Goal: Transaction & Acquisition: Obtain resource

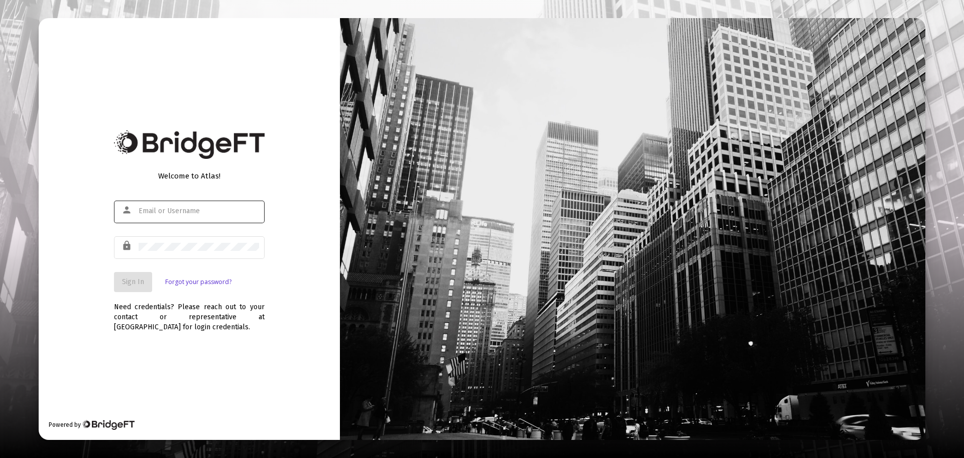
click at [195, 217] on div at bounding box center [199, 210] width 121 height 25
click at [196, 215] on div at bounding box center [199, 210] width 121 height 25
type input "[EMAIL_ADDRESS][DOMAIN_NAME]"
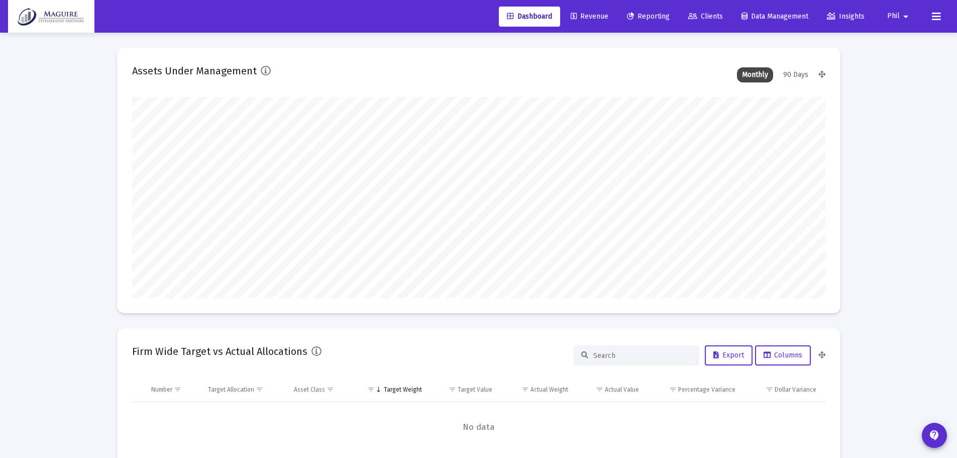
scroll to position [201, 373]
type input "[DATE]"
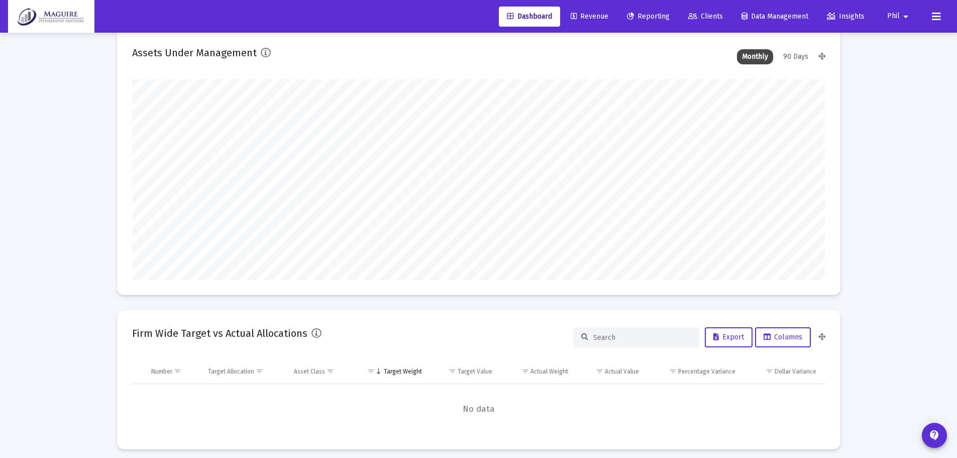
scroll to position [0, 0]
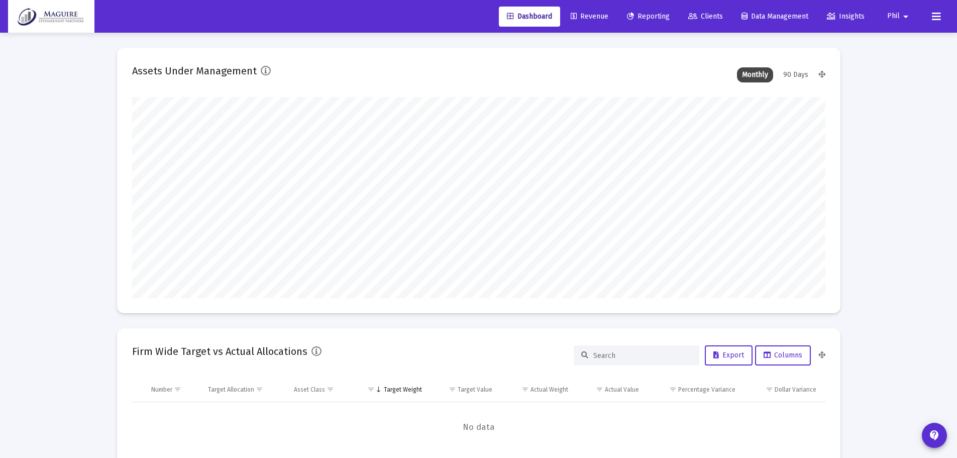
click at [645, 15] on span "Reporting" at bounding box center [648, 16] width 43 height 9
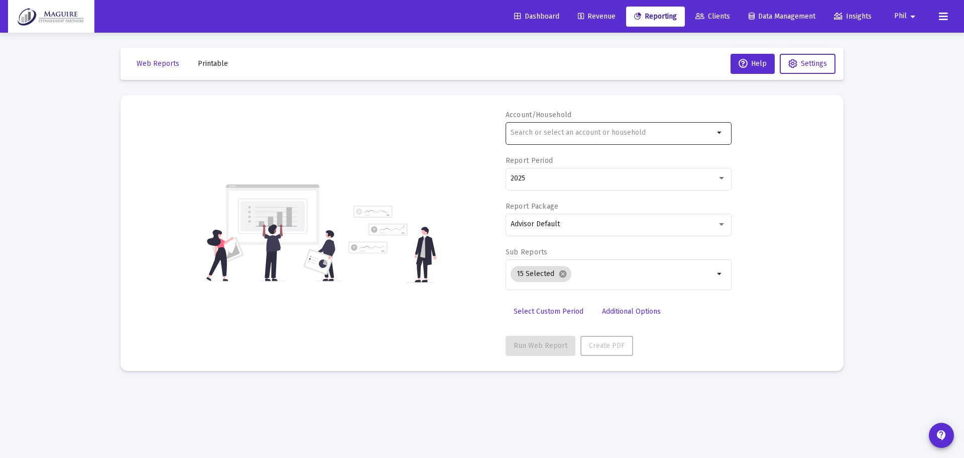
click at [603, 129] on input "text" at bounding box center [612, 133] width 203 height 8
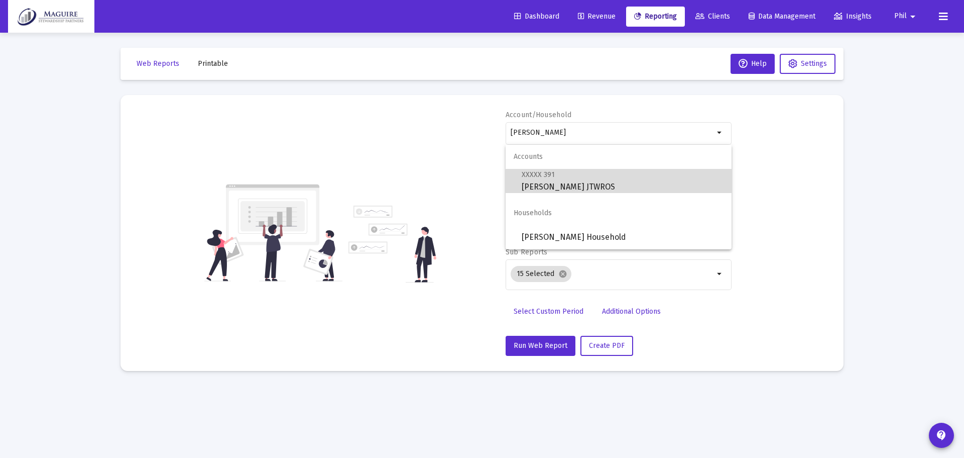
click at [585, 180] on span "XXXXX 391 [PERSON_NAME] JTWROS" at bounding box center [623, 180] width 202 height 25
type input "[PERSON_NAME] JTWROS"
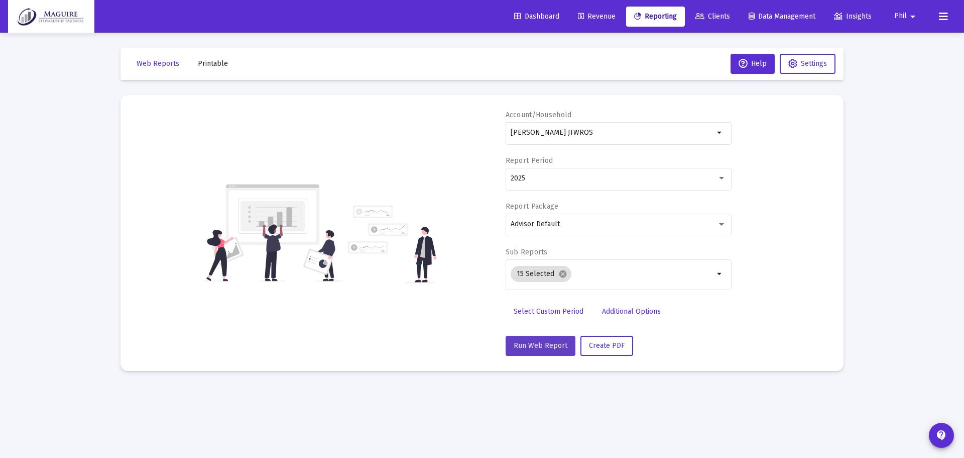
click at [552, 344] on span "Run Web Report" at bounding box center [541, 345] width 54 height 9
select select "View all"
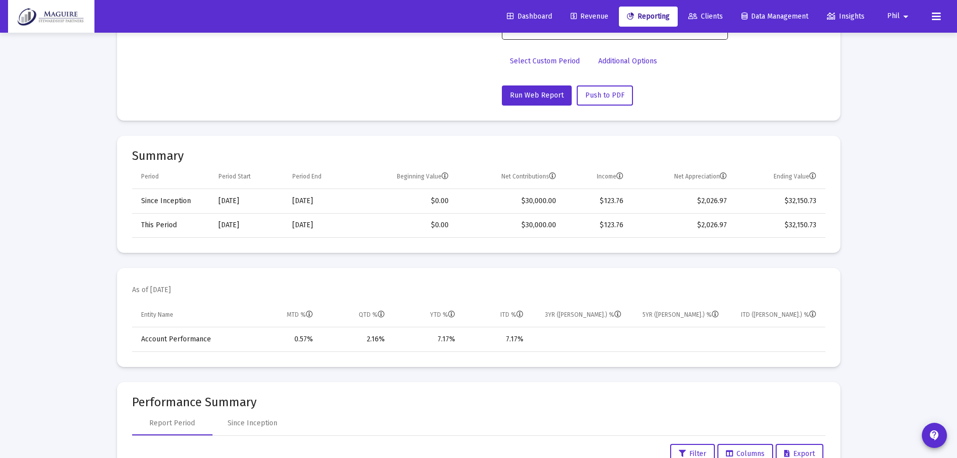
scroll to position [251, 0]
click at [582, 16] on span "Revenue" at bounding box center [590, 16] width 38 height 9
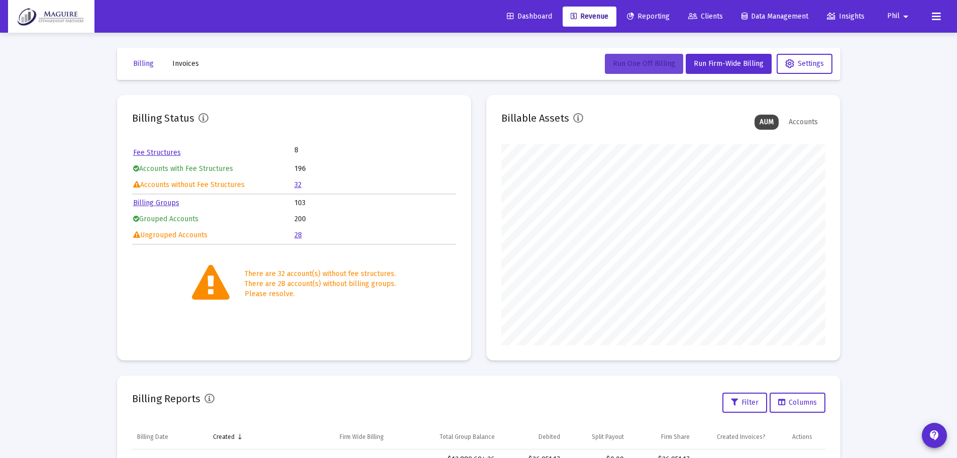
click at [654, 63] on span "Run One Off Billing" at bounding box center [644, 63] width 62 height 9
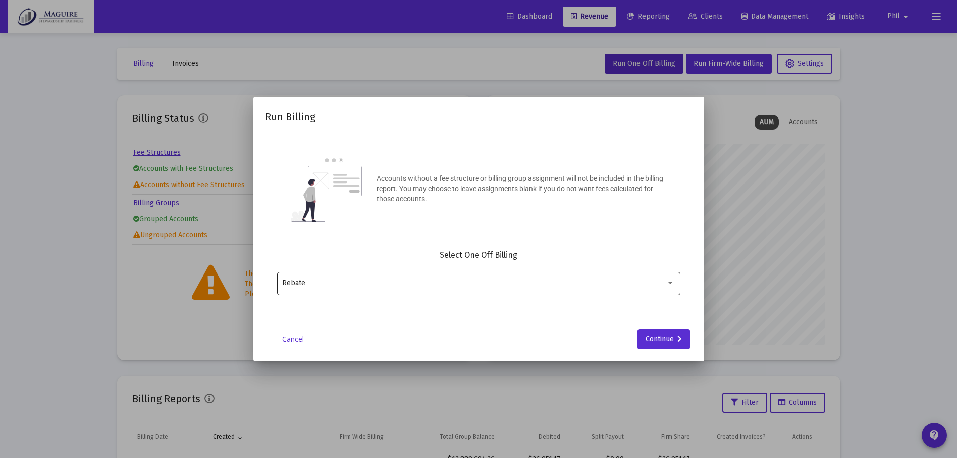
click at [459, 275] on div "Rebate" at bounding box center [478, 282] width 392 height 25
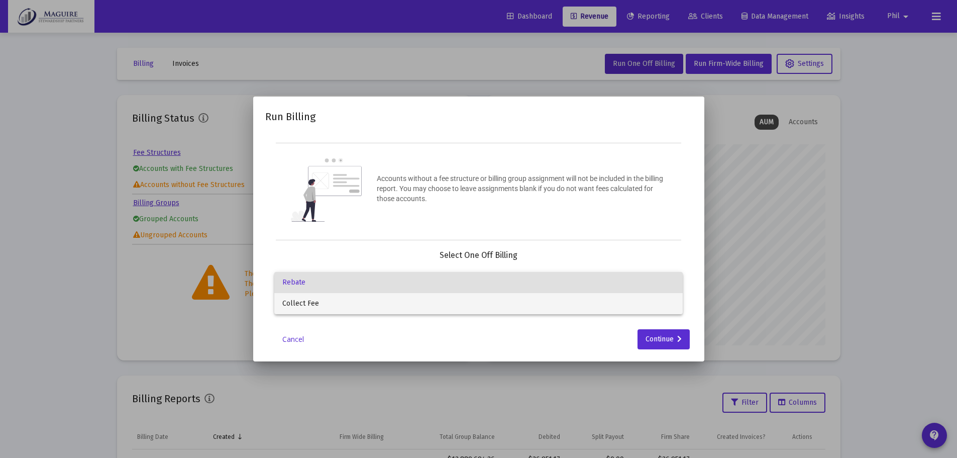
click at [423, 297] on span "Collect Fee" at bounding box center [478, 303] width 392 height 21
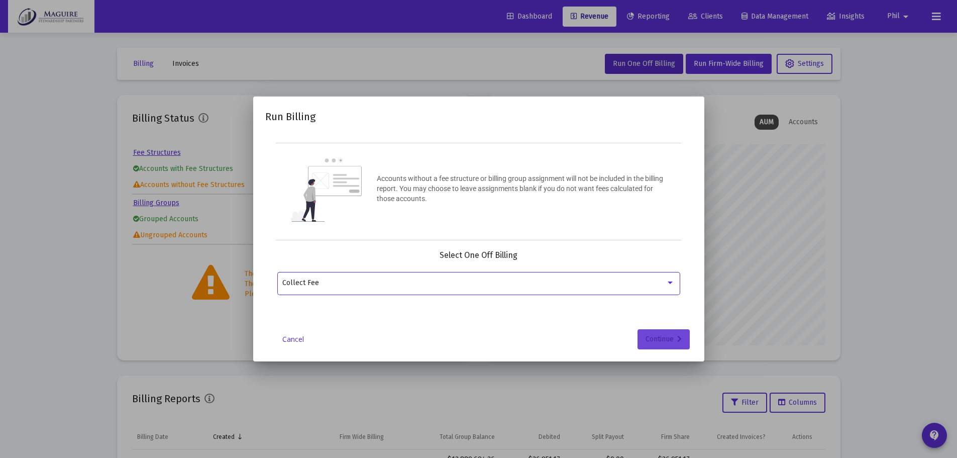
click at [659, 338] on div "Continue" at bounding box center [663, 339] width 36 height 20
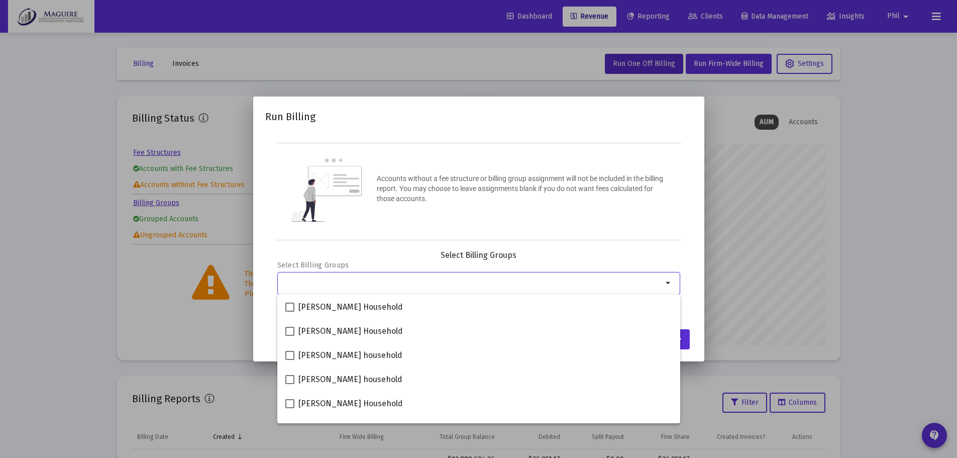
click at [391, 278] on div "Selection" at bounding box center [472, 283] width 384 height 12
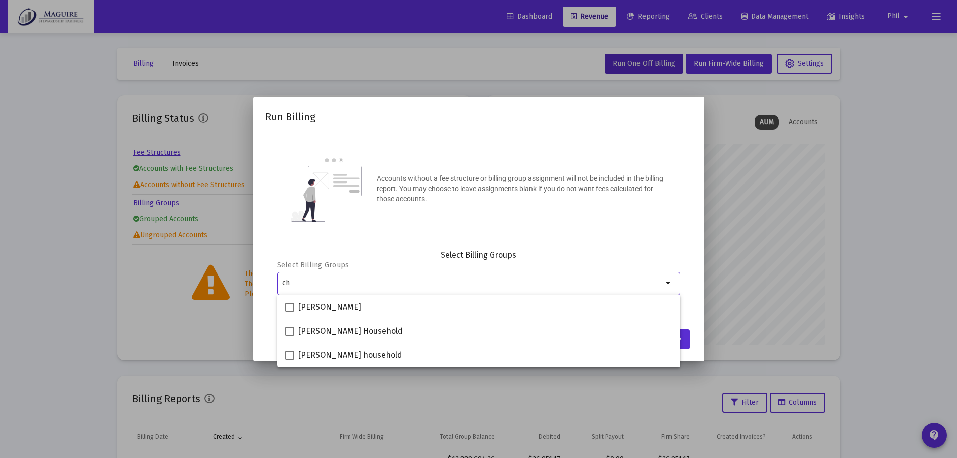
type input "c"
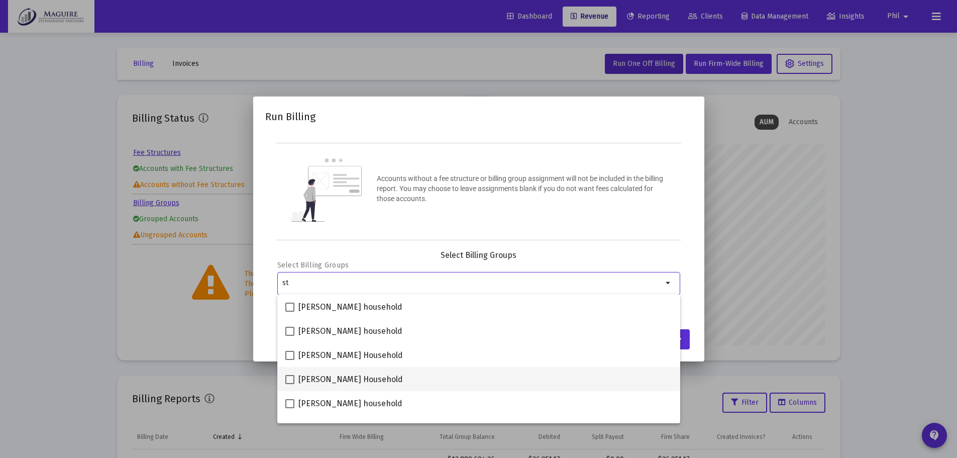
type input "st"
click at [331, 382] on span "[PERSON_NAME] Household" at bounding box center [350, 379] width 104 height 12
click at [290, 384] on input "[PERSON_NAME] Household" at bounding box center [289, 384] width 1 height 1
checkbox input "true"
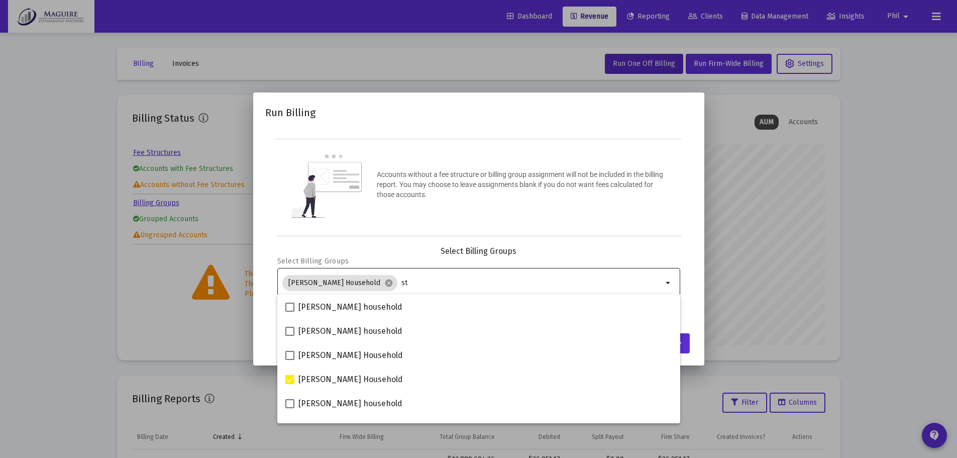
click at [534, 279] on input "st" at bounding box center [531, 283] width 261 height 8
type input "s"
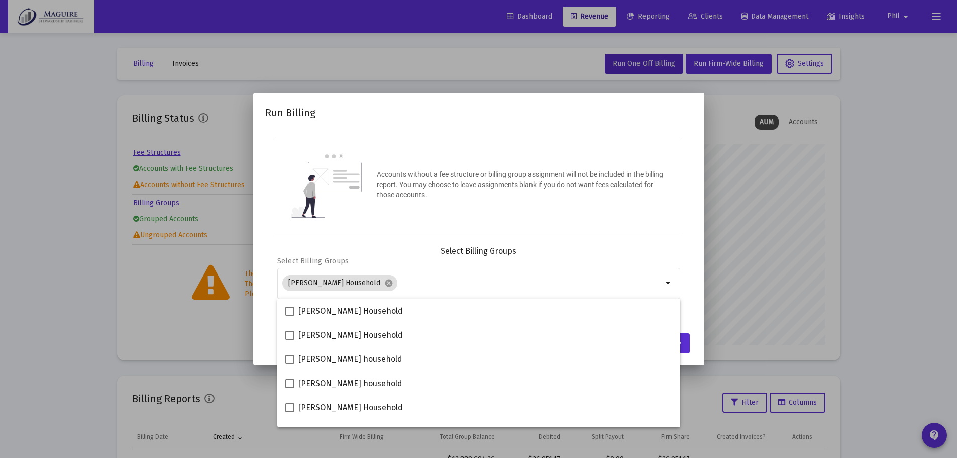
click at [540, 248] on div "Select Billing Groups" at bounding box center [478, 251] width 403 height 10
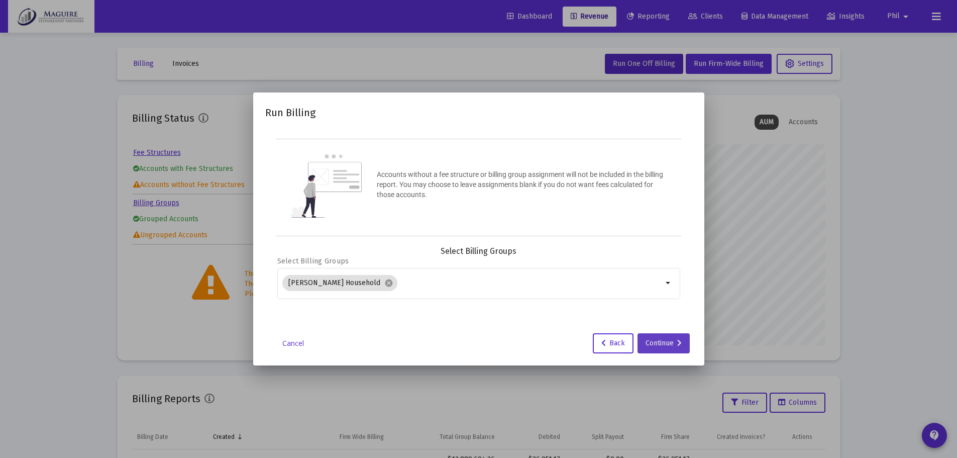
click at [665, 342] on div "Continue" at bounding box center [663, 343] width 36 height 20
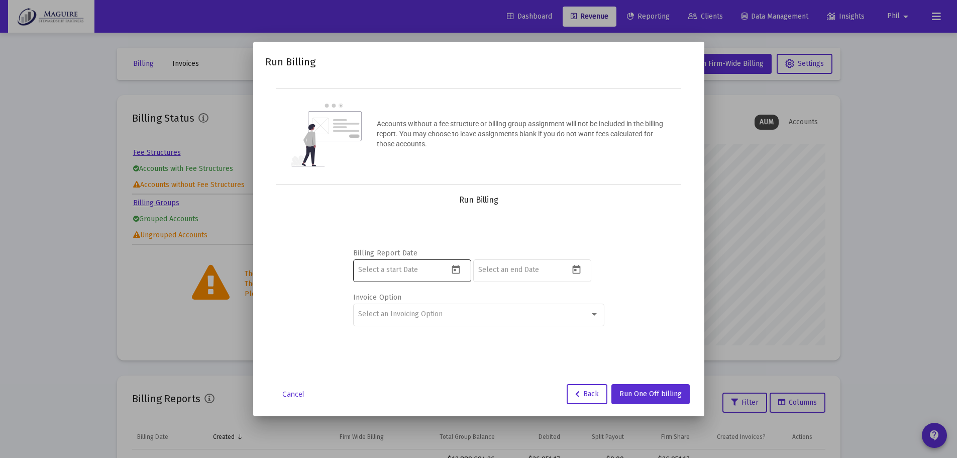
click at [438, 272] on input at bounding box center [403, 270] width 90 height 8
click at [464, 272] on mat-datepicker-toggle at bounding box center [457, 272] width 17 height 9
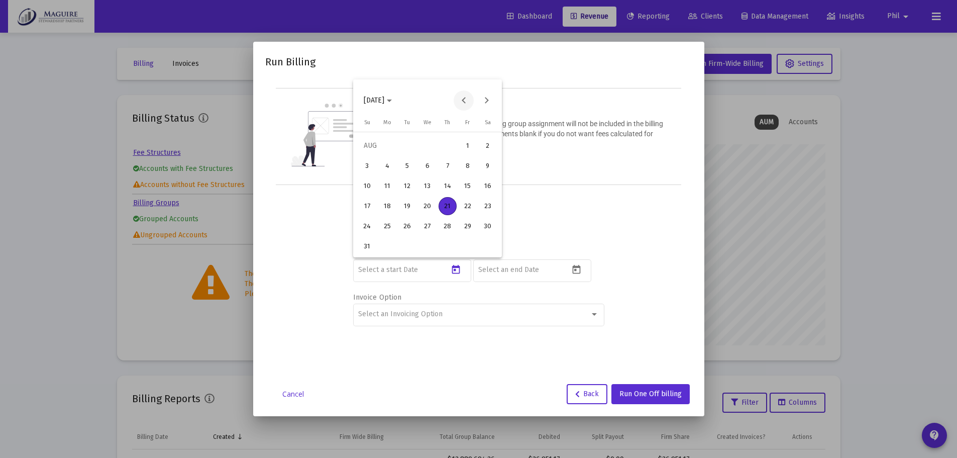
click at [464, 99] on button "Previous month" at bounding box center [464, 100] width 20 height 20
click at [403, 165] on div "1" at bounding box center [407, 166] width 18 height 18
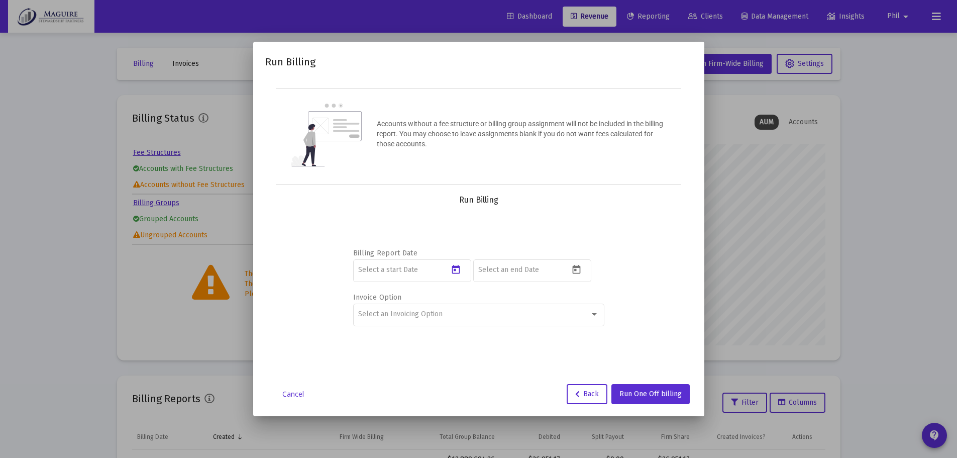
type input "[DATE]"
click at [526, 270] on input at bounding box center [523, 270] width 90 height 8
click at [576, 268] on icon "Open calendar" at bounding box center [576, 269] width 11 height 11
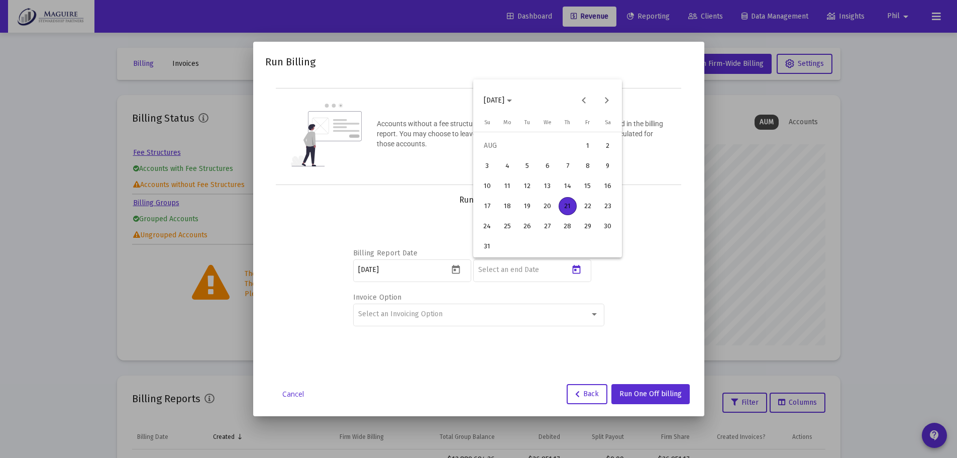
click at [563, 206] on div "21" at bounding box center [567, 206] width 18 height 18
type input "[DATE]"
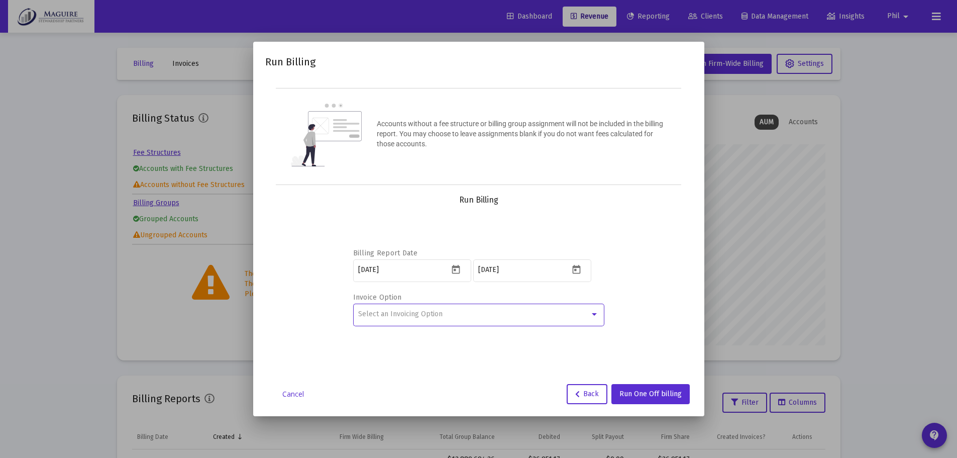
click at [507, 315] on div "Select an Invoicing Option" at bounding box center [474, 314] width 232 height 8
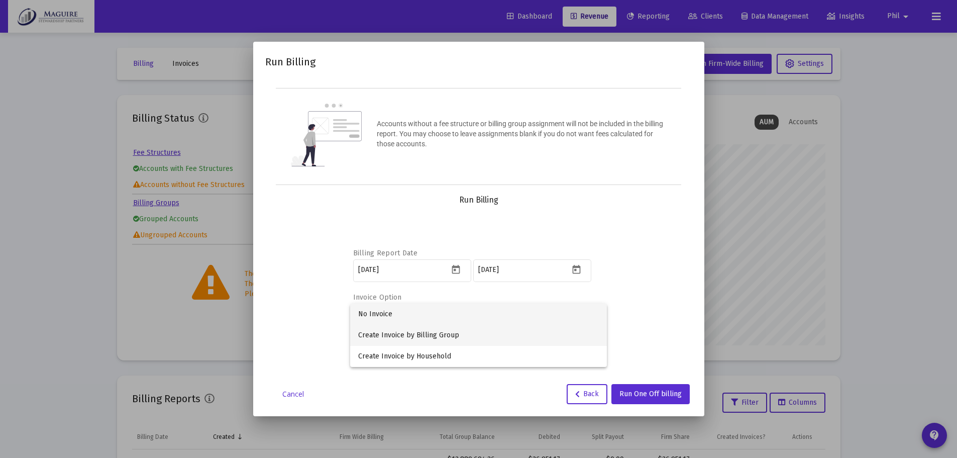
click at [486, 332] on span "Create Invoice by Billing Group" at bounding box center [478, 334] width 241 height 21
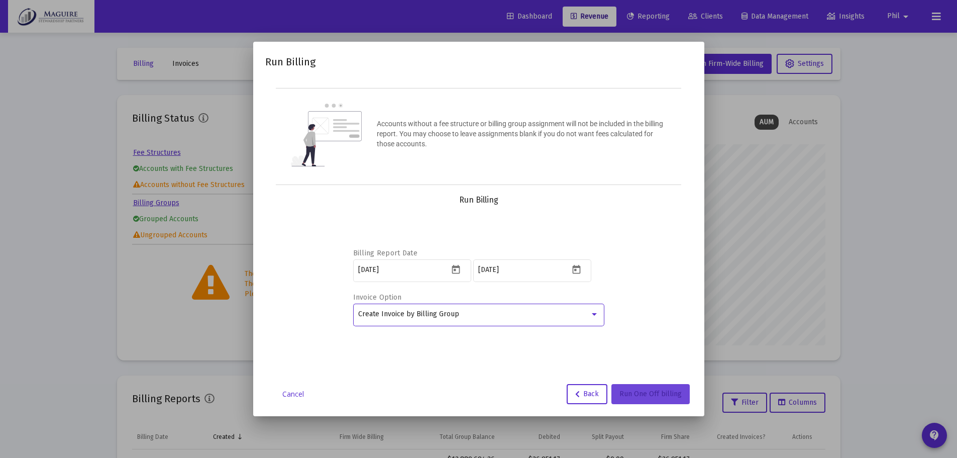
click at [643, 388] on button "Run One Off billing" at bounding box center [650, 394] width 78 height 20
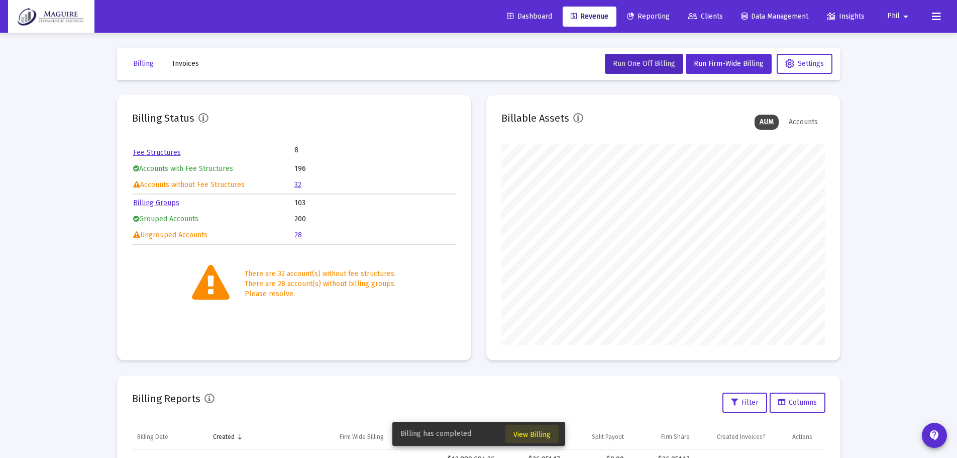
click at [519, 432] on span "View Billing" at bounding box center [531, 434] width 37 height 9
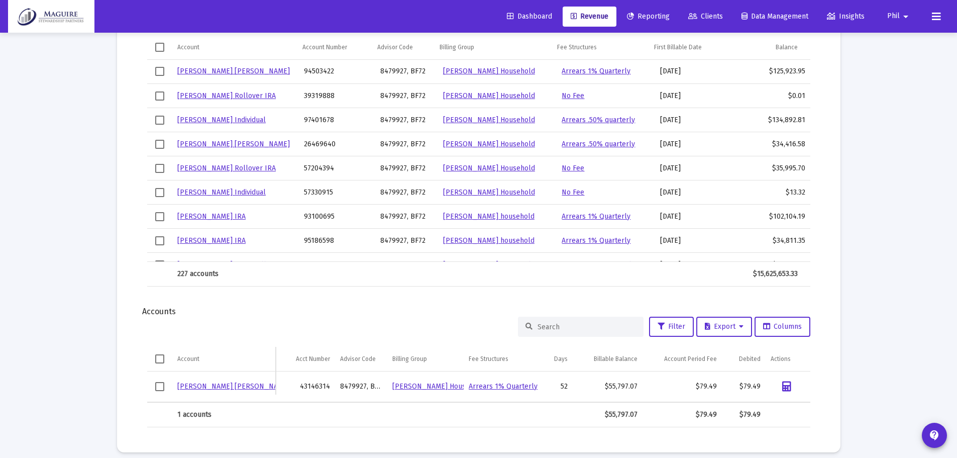
scroll to position [387, 0]
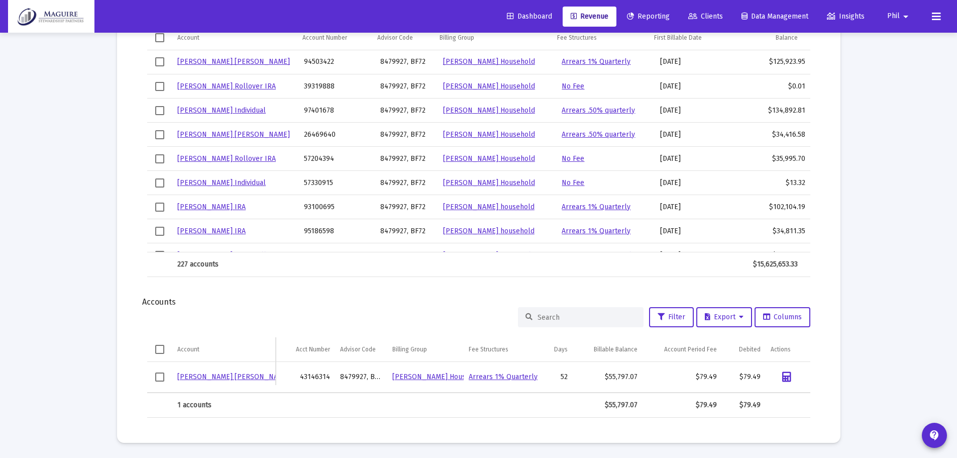
click at [244, 372] on link "[PERSON_NAME] [PERSON_NAME]" at bounding box center [233, 376] width 113 height 9
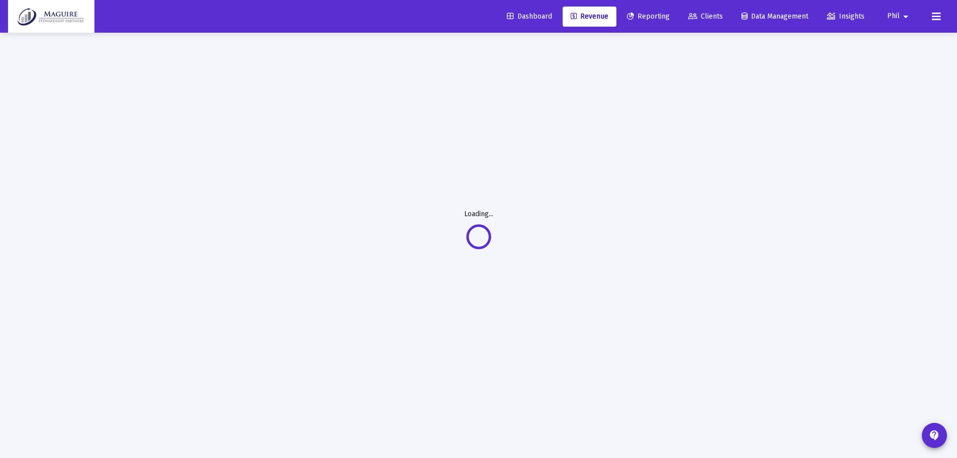
scroll to position [33, 0]
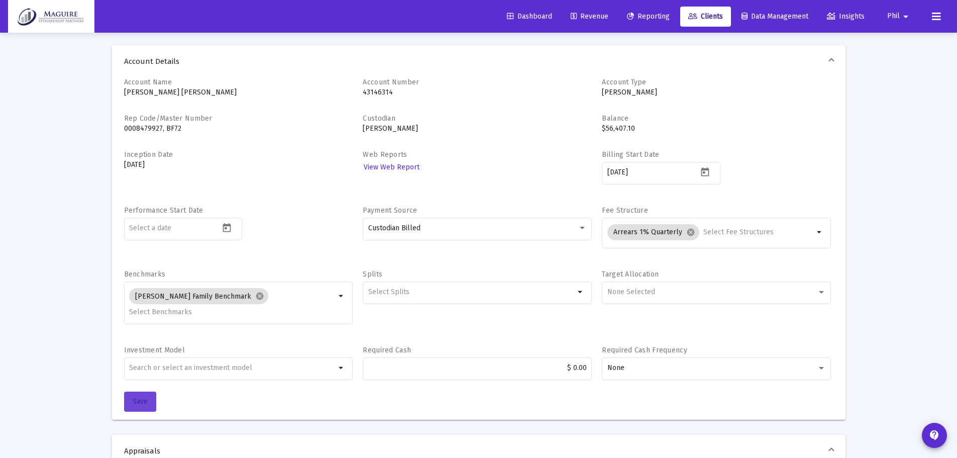
click at [144, 397] on span "Save" at bounding box center [140, 401] width 15 height 9
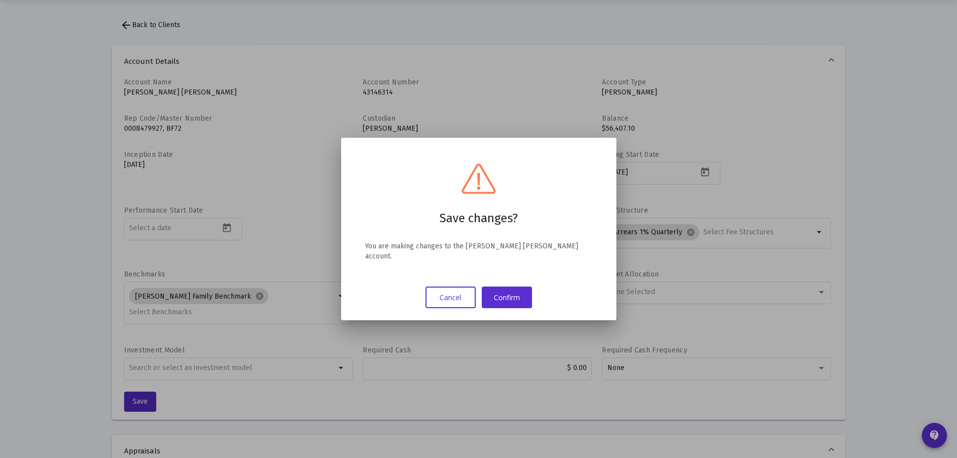
click at [455, 293] on button "Cancel" at bounding box center [450, 297] width 50 height 22
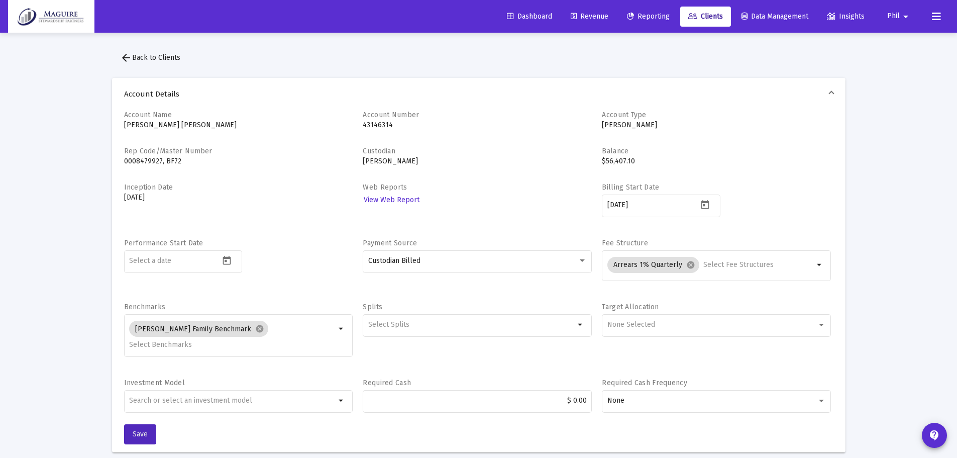
click at [166, 54] on span "arrow_back Back to Clients" at bounding box center [150, 57] width 60 height 9
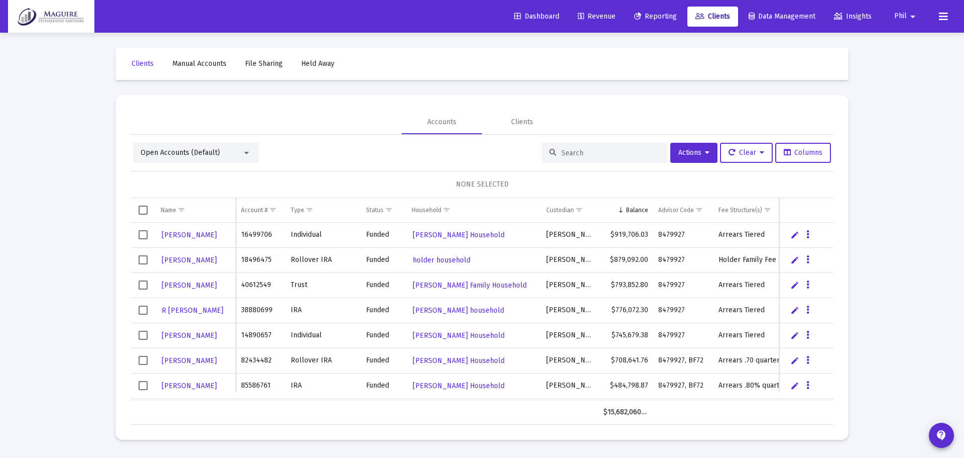
click at [599, 16] on span "Revenue" at bounding box center [597, 16] width 38 height 9
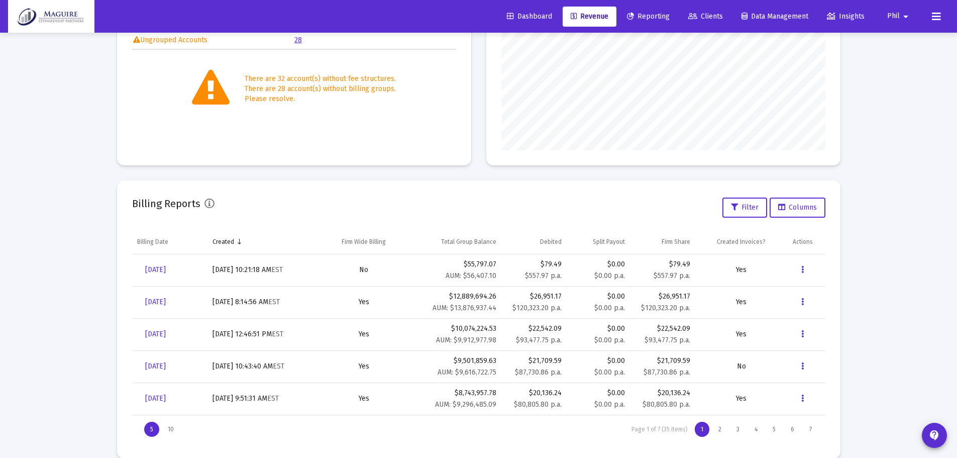
scroll to position [201, 0]
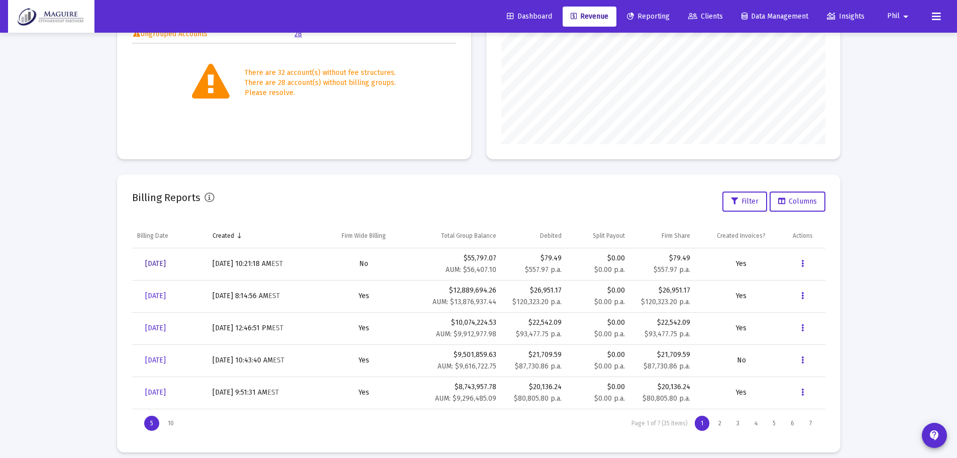
click at [160, 264] on span "[DATE]" at bounding box center [155, 263] width 21 height 9
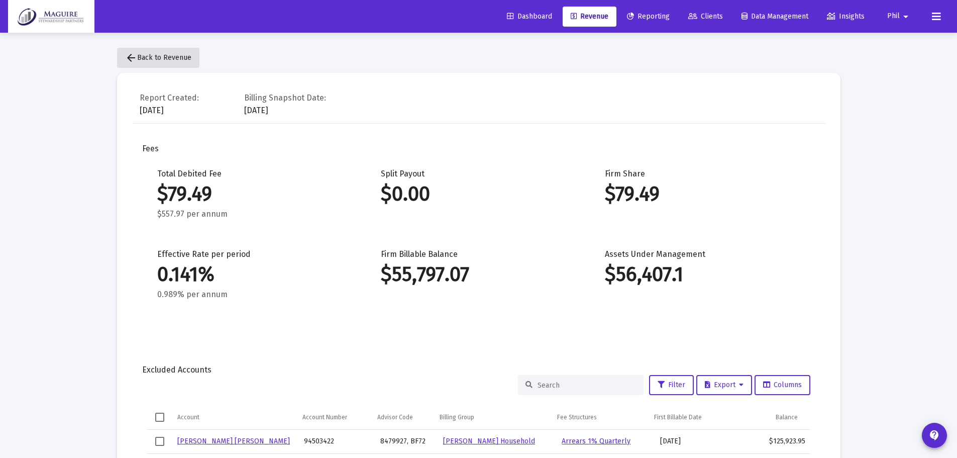
click at [176, 63] on button "arrow_back Back to Revenue" at bounding box center [158, 58] width 82 height 20
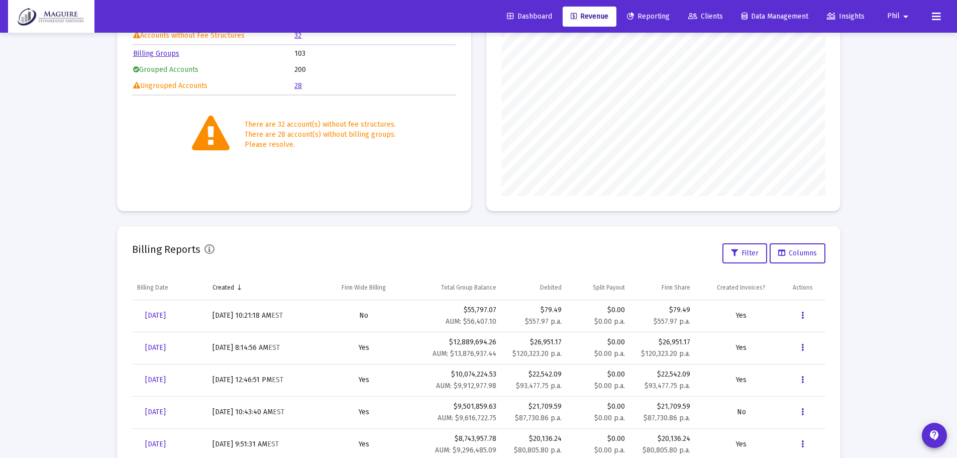
scroll to position [151, 0]
click at [802, 314] on icon "Data grid" at bounding box center [802, 314] width 3 height 12
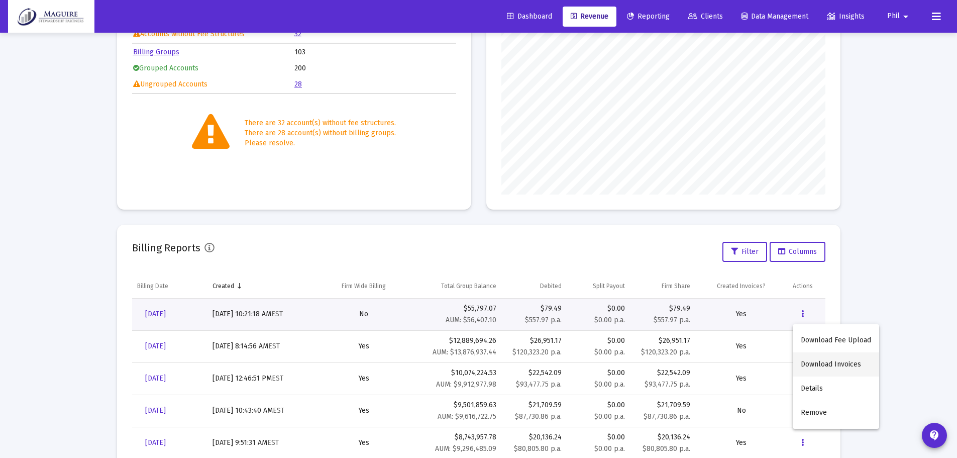
click at [810, 362] on button "Download Invoices" at bounding box center [836, 364] width 86 height 24
